Goal: Check status

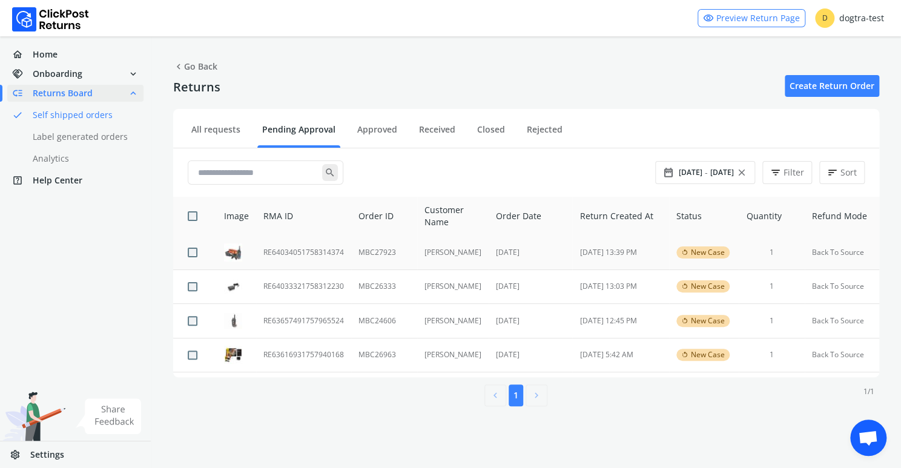
click at [293, 253] on td "RE64034051758314374" at bounding box center [303, 253] width 95 height 34
